Goal: Ask a question

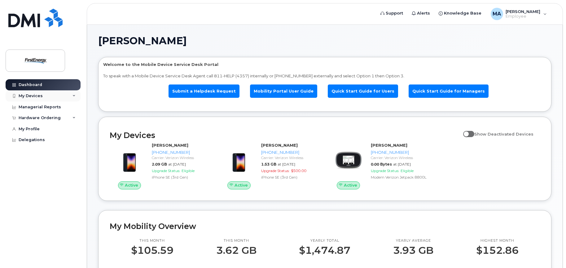
click at [64, 97] on div "My Devices" at bounding box center [43, 96] width 75 height 11
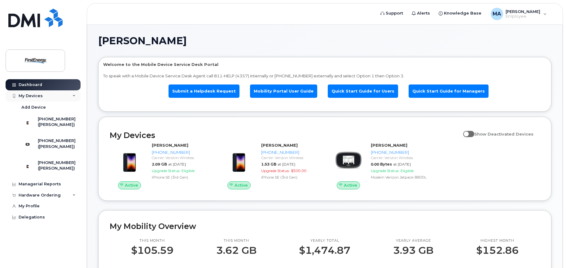
click at [64, 97] on div "My Devices" at bounding box center [43, 96] width 75 height 11
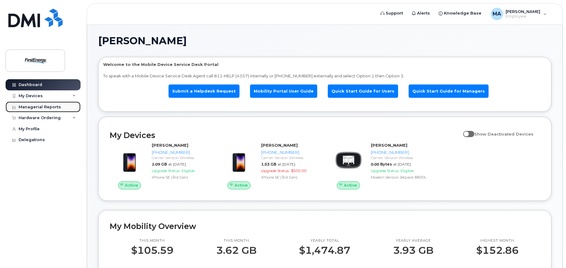
click at [64, 109] on link "Managerial Reports" at bounding box center [43, 107] width 75 height 11
click at [32, 105] on div "Managerial Reports" at bounding box center [40, 107] width 42 height 5
click at [48, 119] on div "Hardware Ordering" at bounding box center [40, 118] width 42 height 5
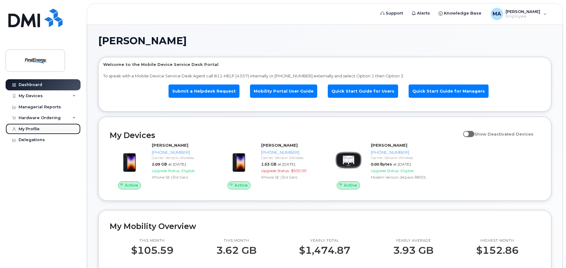
click at [47, 130] on link "My Profile" at bounding box center [43, 129] width 75 height 11
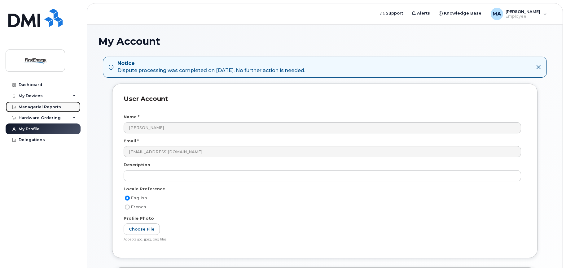
click at [45, 109] on div "Managerial Reports" at bounding box center [40, 107] width 42 height 5
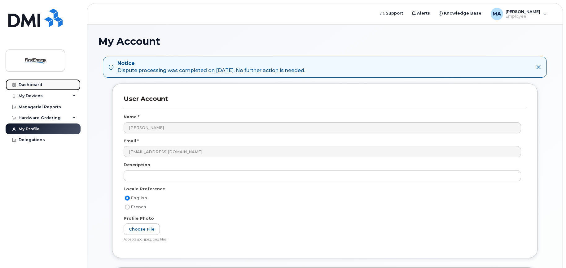
click at [36, 88] on link "Dashboard" at bounding box center [43, 84] width 75 height 11
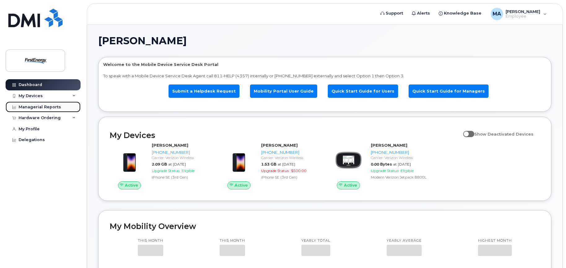
click at [38, 110] on link "Managerial Reports" at bounding box center [43, 107] width 75 height 11
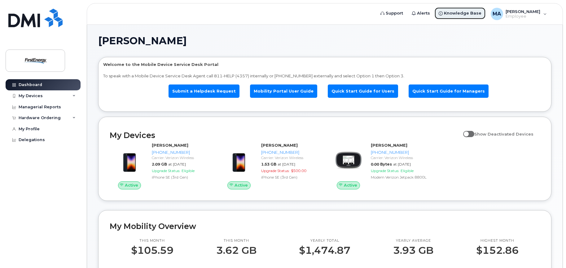
click at [453, 14] on span "Knowledge Base" at bounding box center [463, 13] width 38 height 6
click at [214, 91] on link "Submit a Helpdesk Request" at bounding box center [204, 91] width 71 height 13
